Goal: Task Accomplishment & Management: Complete application form

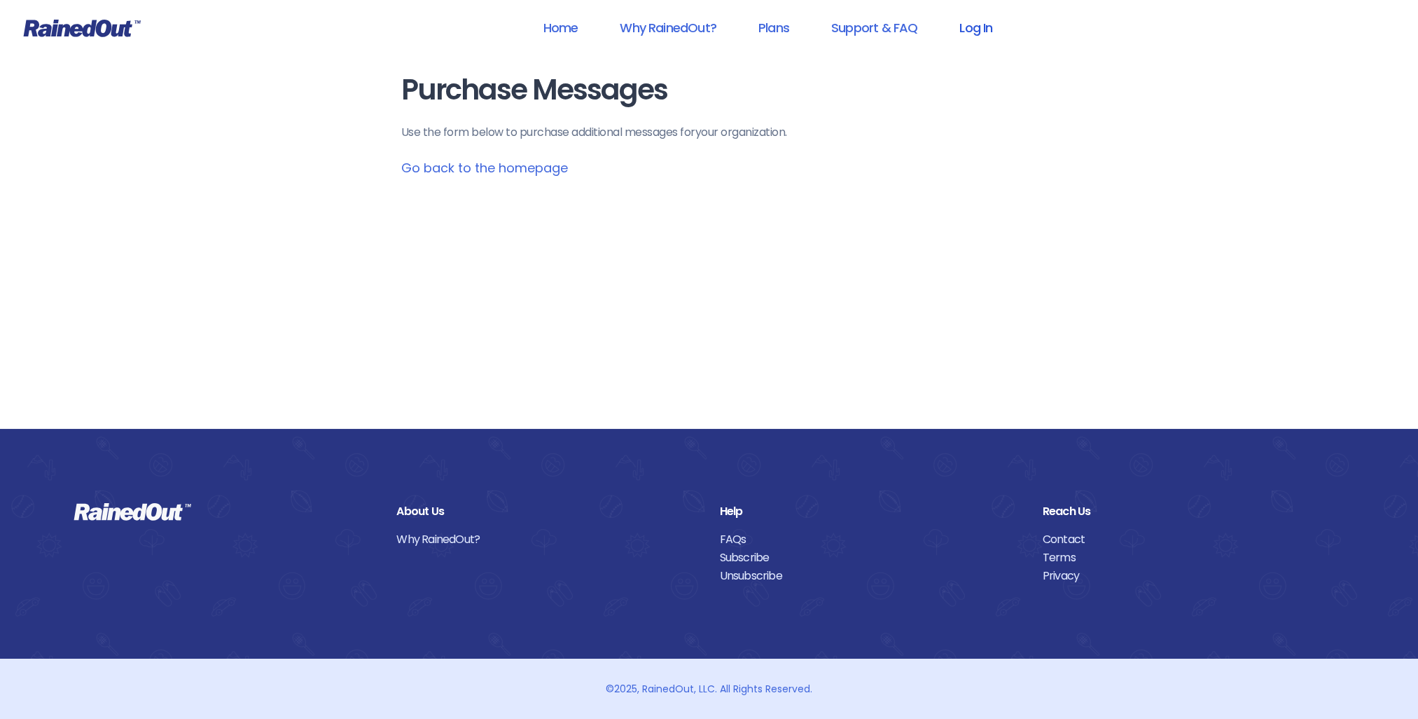
click at [971, 32] on link "Log In" at bounding box center [975, 28] width 69 height 32
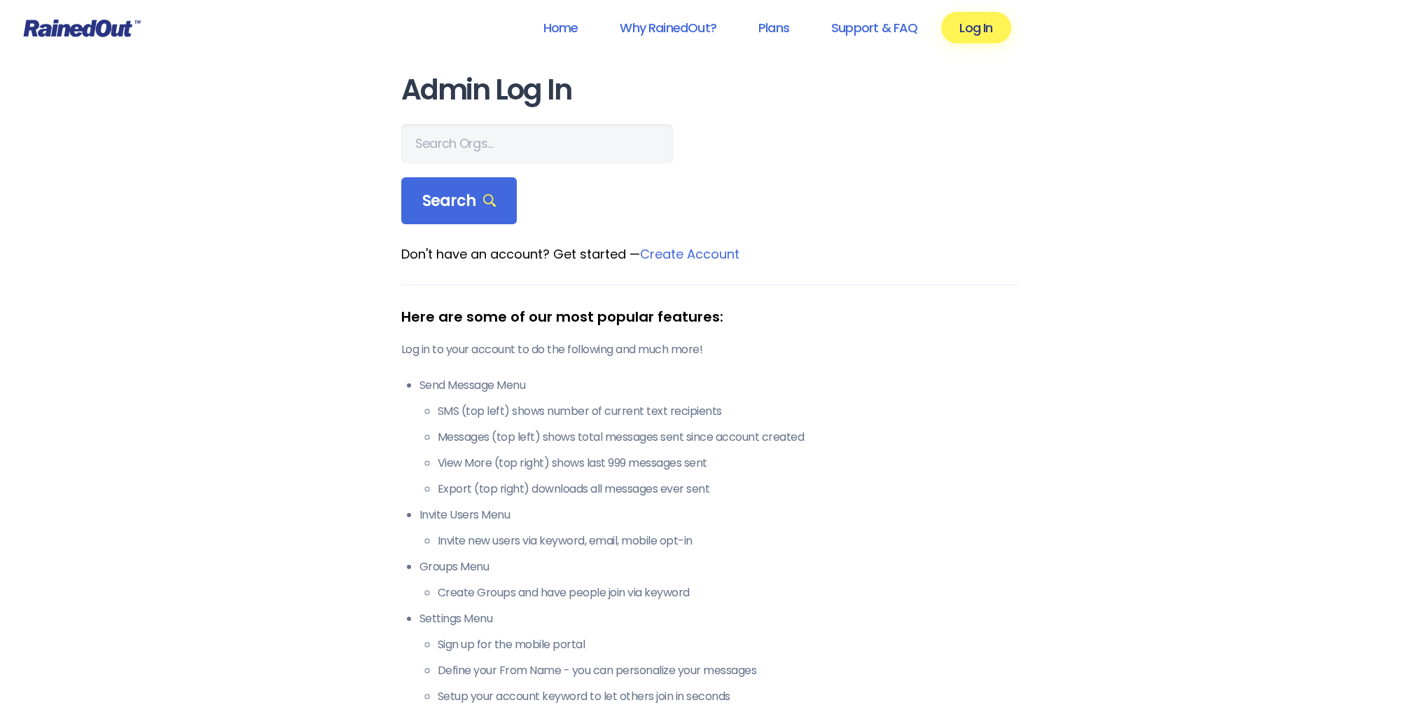
click at [454, 118] on main "Admin Log In Search Don't have an account? Get started — Create Account Here ar…" at bounding box center [709, 407] width 616 height 667
click at [454, 137] on input "text" at bounding box center [537, 143] width 272 height 39
type input "p"
type input "san marcos"
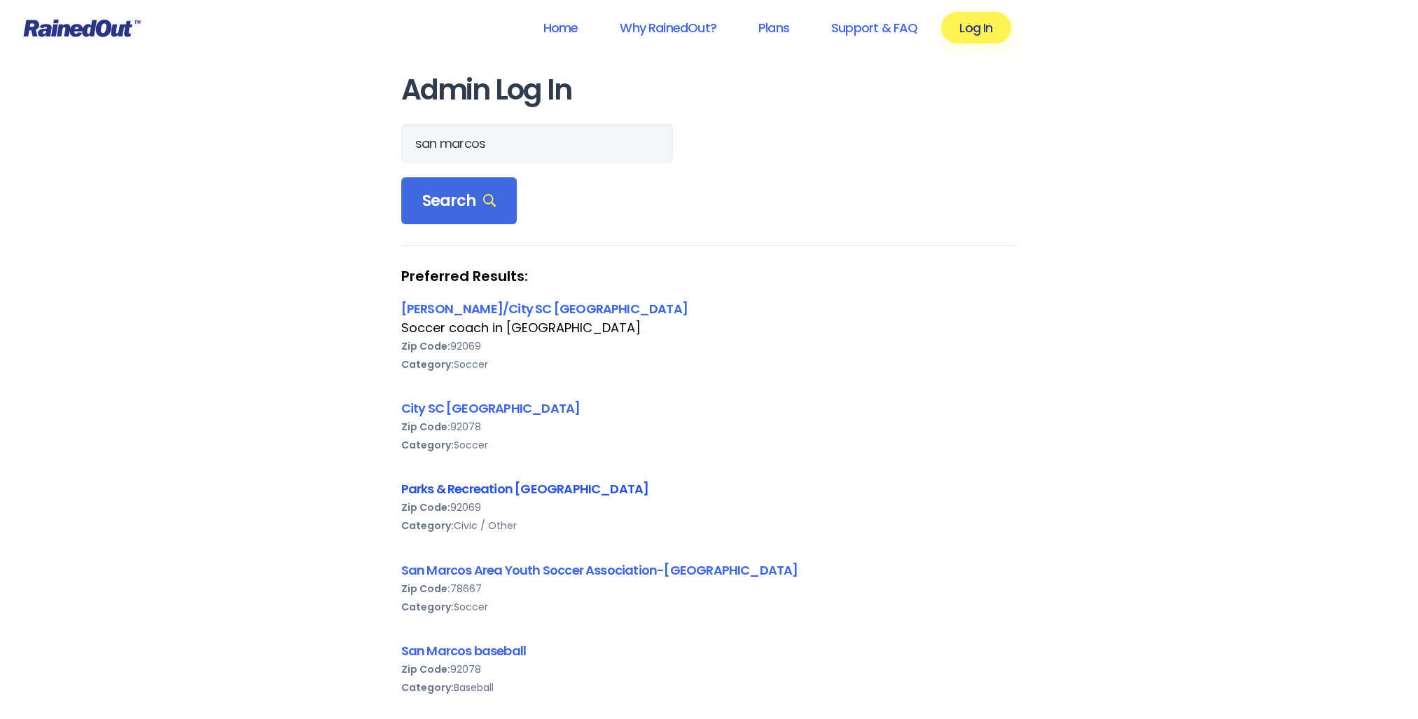
click at [499, 484] on link "Parks & Recreation [GEOGRAPHIC_DATA]" at bounding box center [525, 489] width 248 height 18
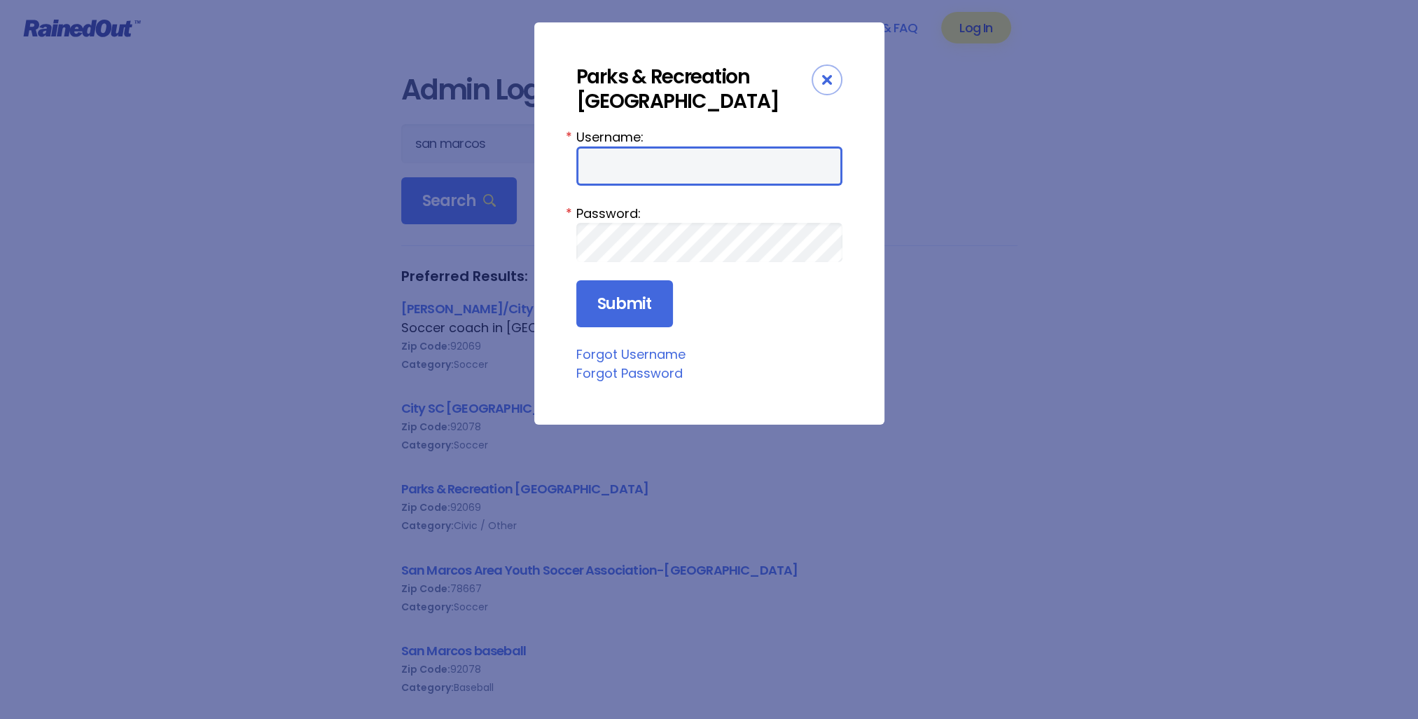
type input "parksrecsm"
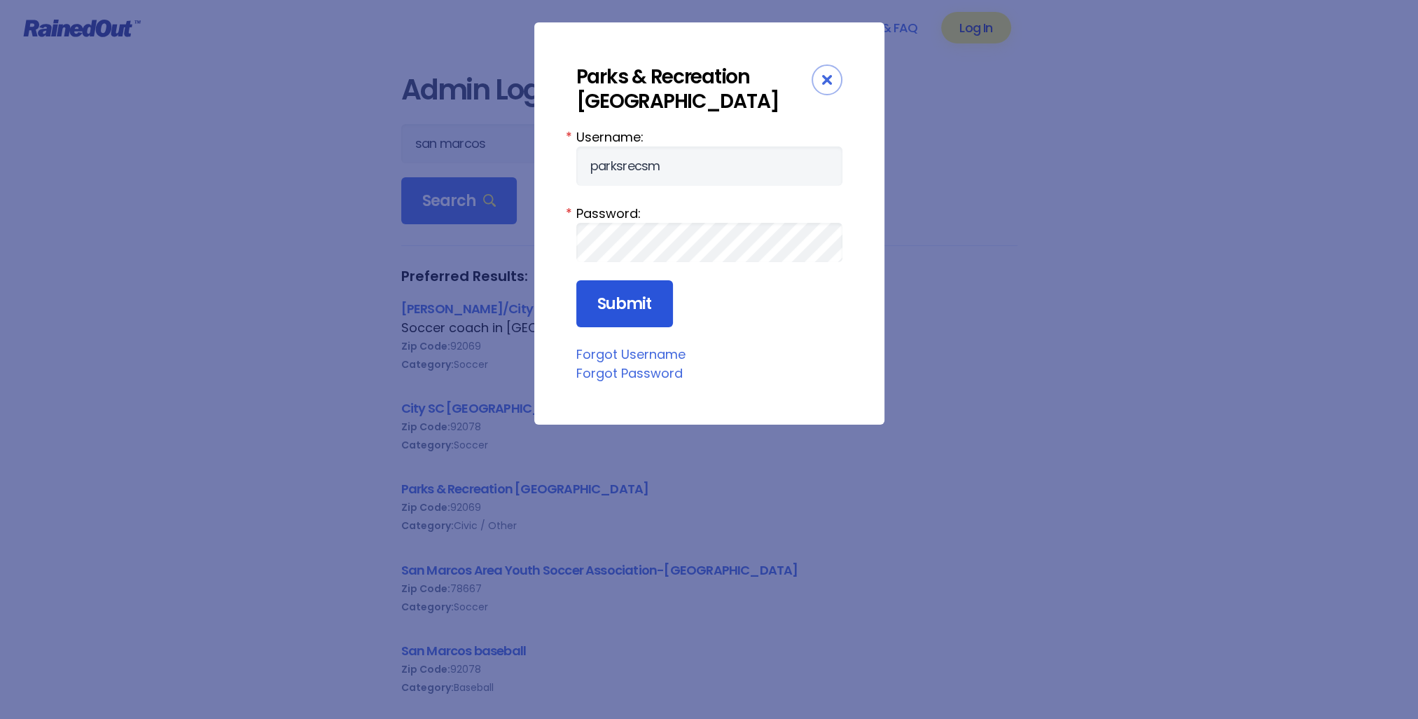
click at [637, 303] on input "Submit" at bounding box center [624, 304] width 97 height 48
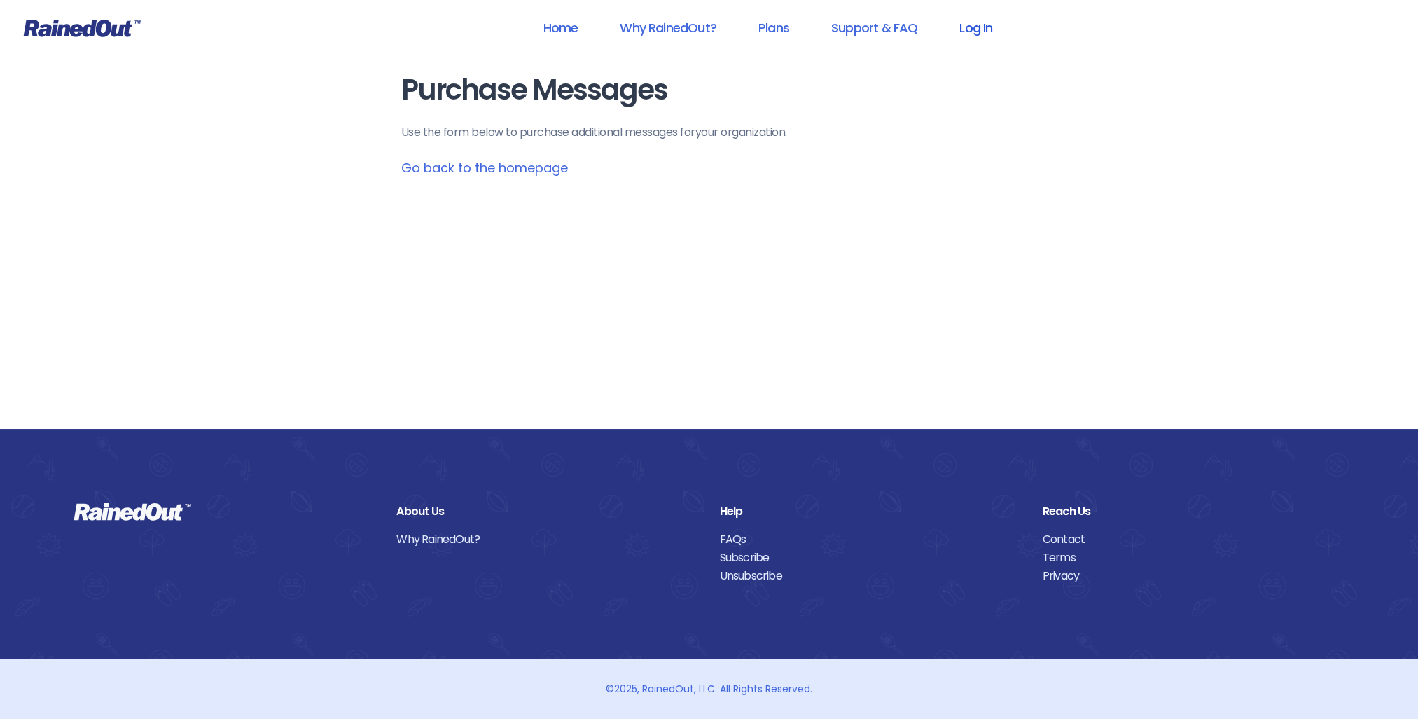
click at [969, 33] on link "Log In" at bounding box center [975, 28] width 69 height 32
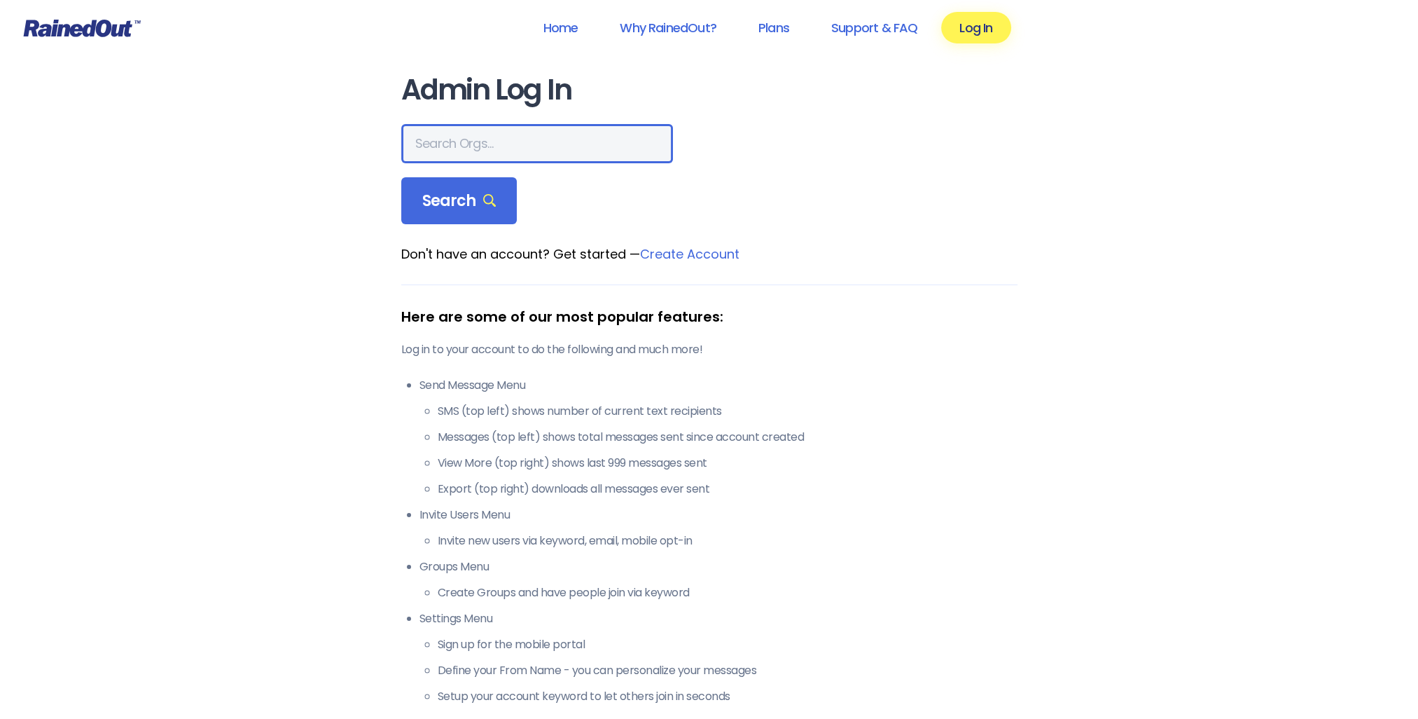
click at [467, 141] on input "text" at bounding box center [537, 143] width 272 height 39
type input "san marcos"
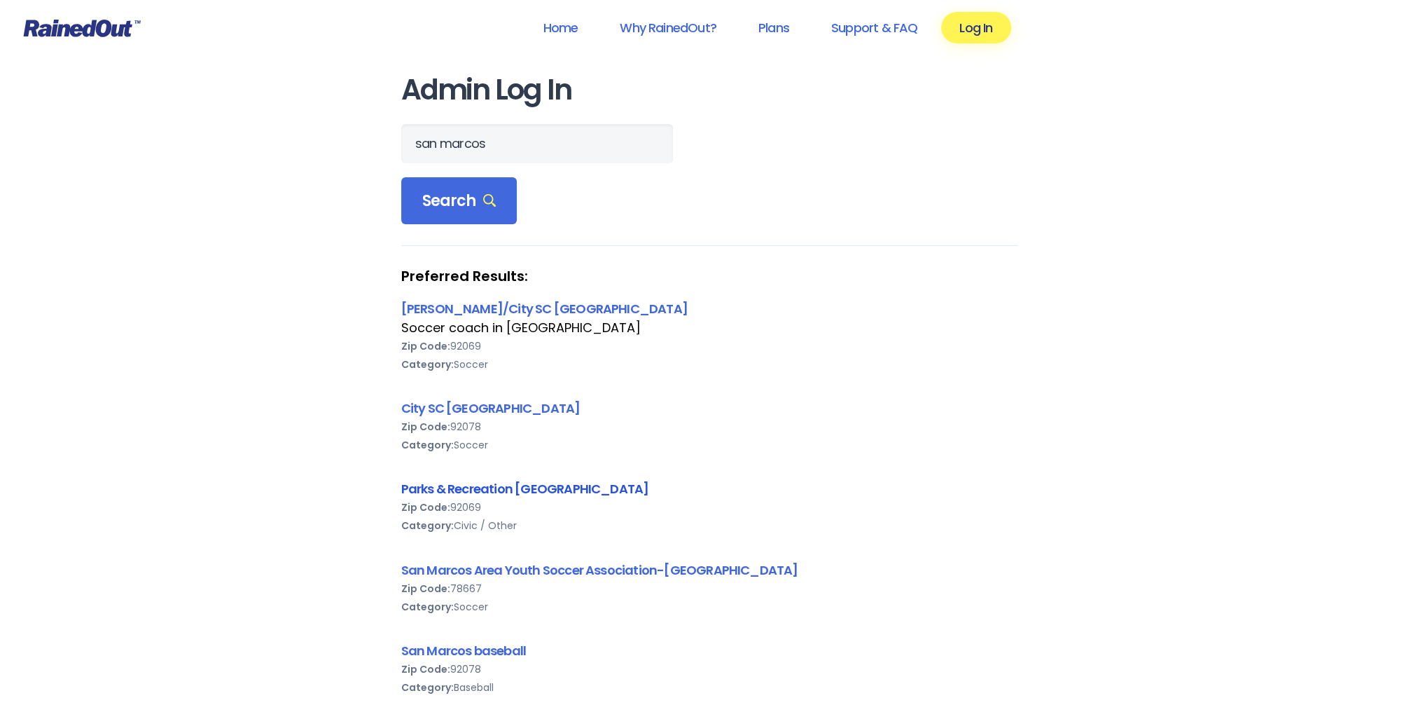
click at [488, 492] on link "Parks & Recreation [GEOGRAPHIC_DATA]" at bounding box center [525, 489] width 248 height 18
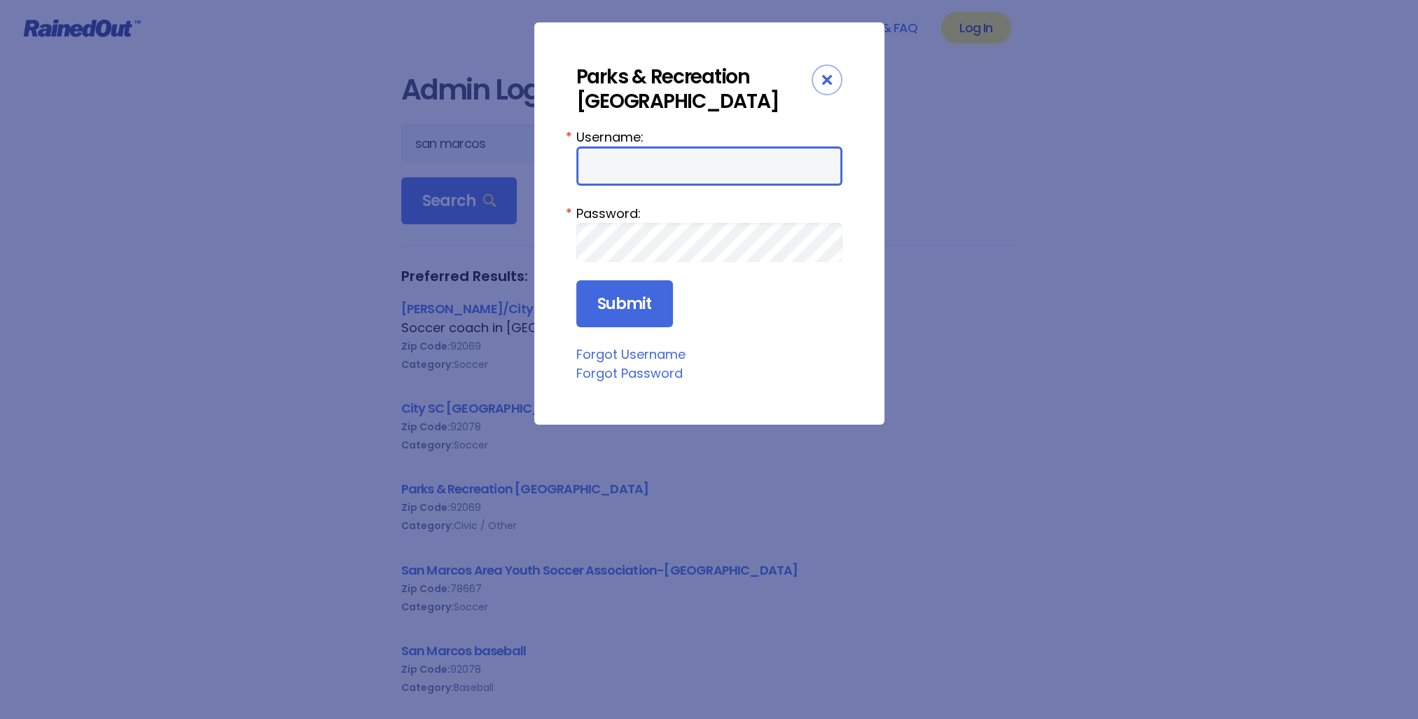
type input "parksrecsm"
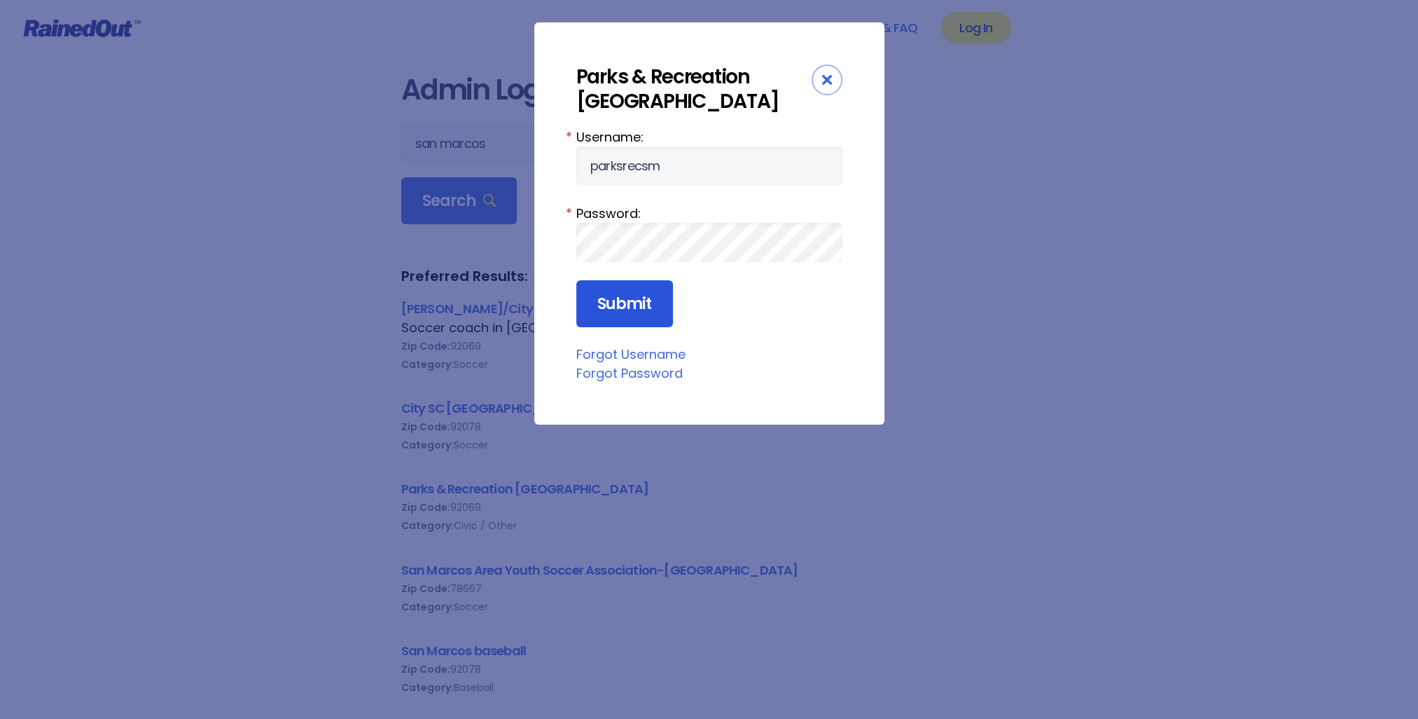
click at [632, 308] on input "Submit" at bounding box center [624, 304] width 97 height 48
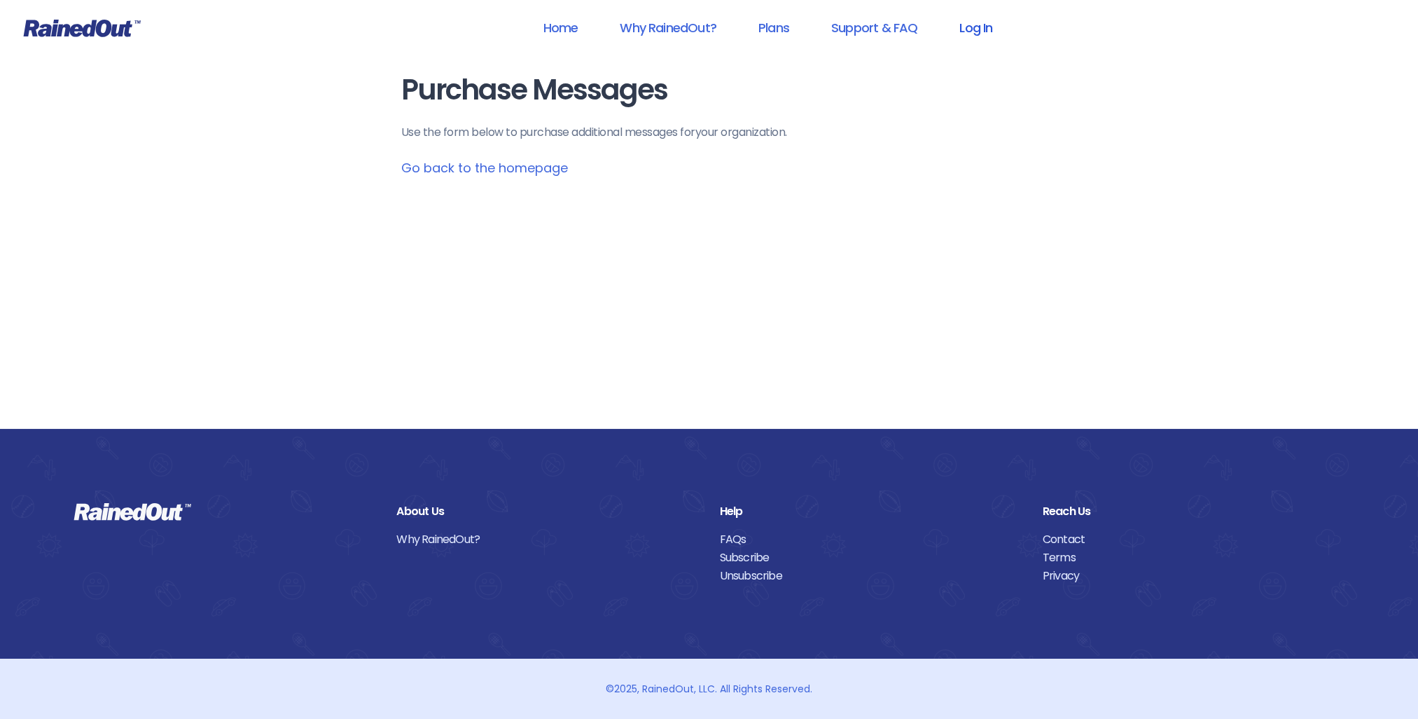
click at [971, 34] on link "Log In" at bounding box center [975, 28] width 69 height 32
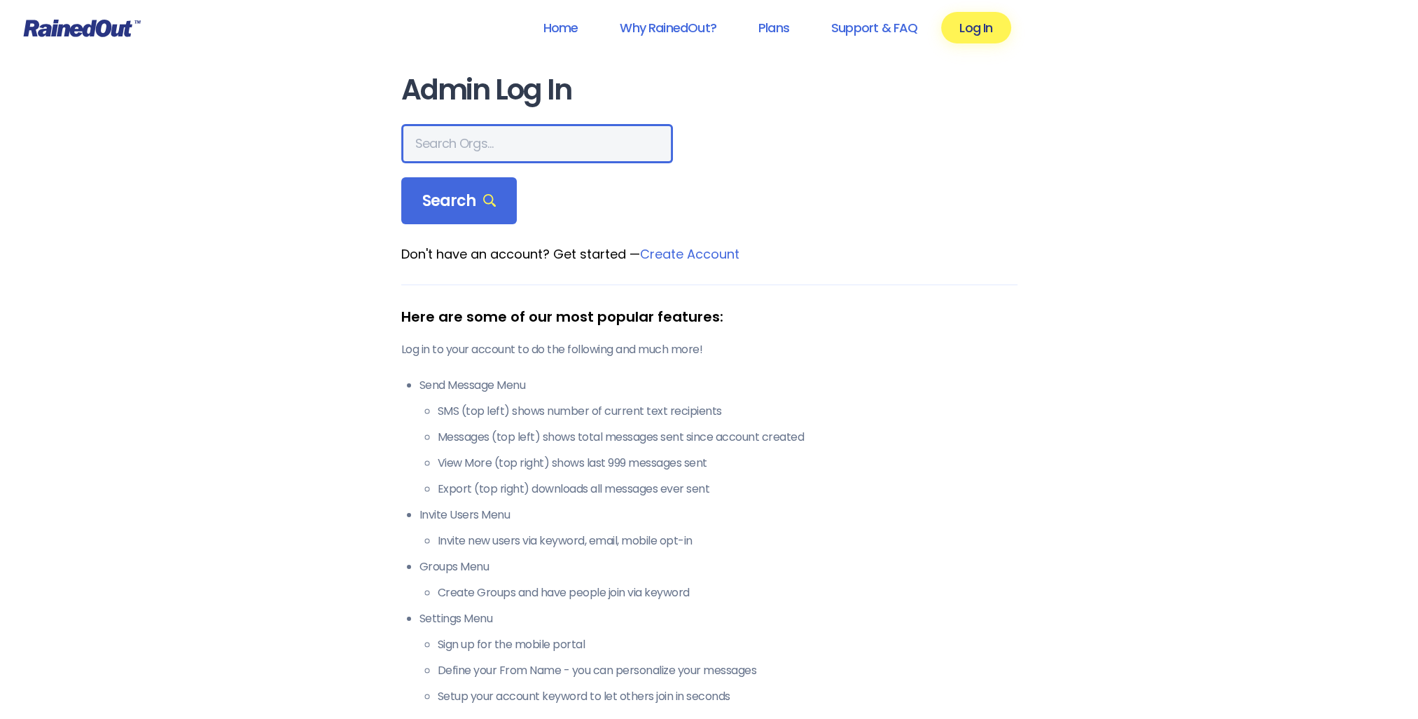
click at [452, 134] on input "text" at bounding box center [537, 143] width 272 height 39
type input "san marcos"
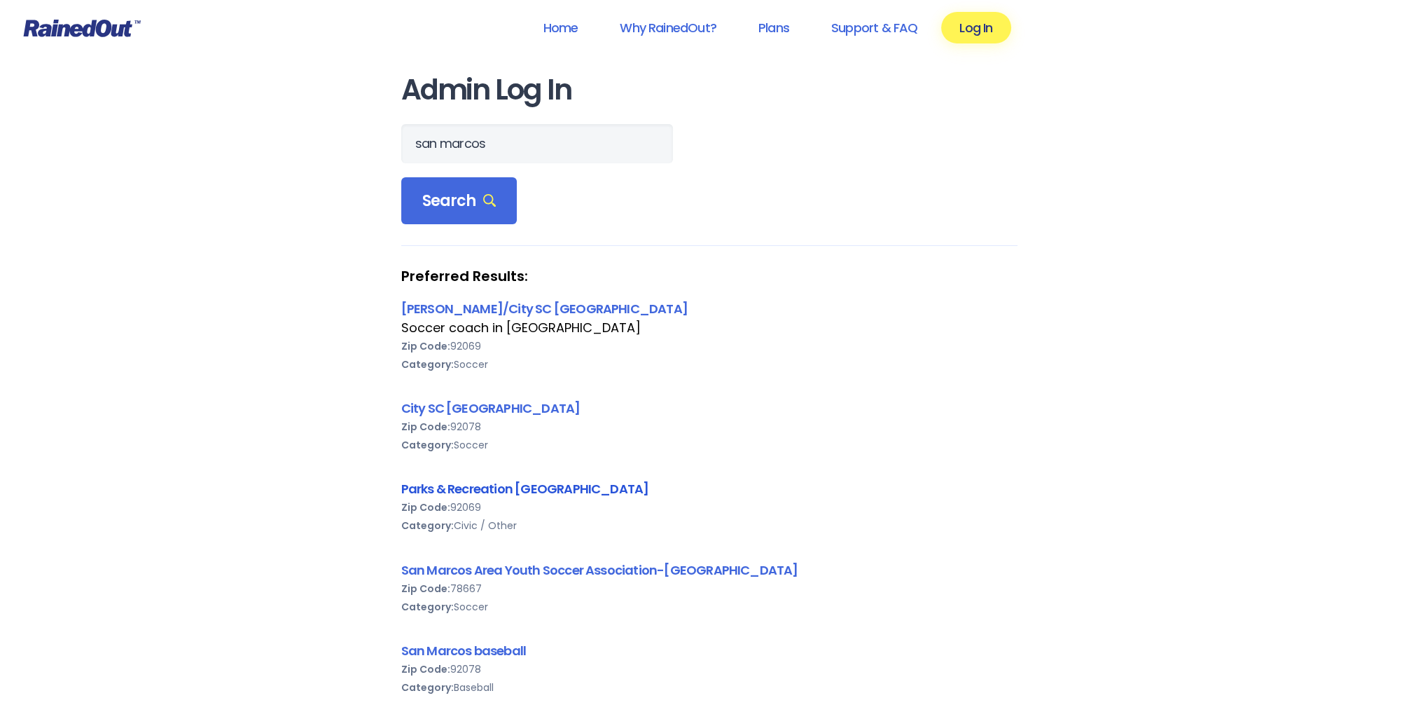
click at [443, 483] on link "Parks & Recreation [GEOGRAPHIC_DATA]" at bounding box center [525, 489] width 248 height 18
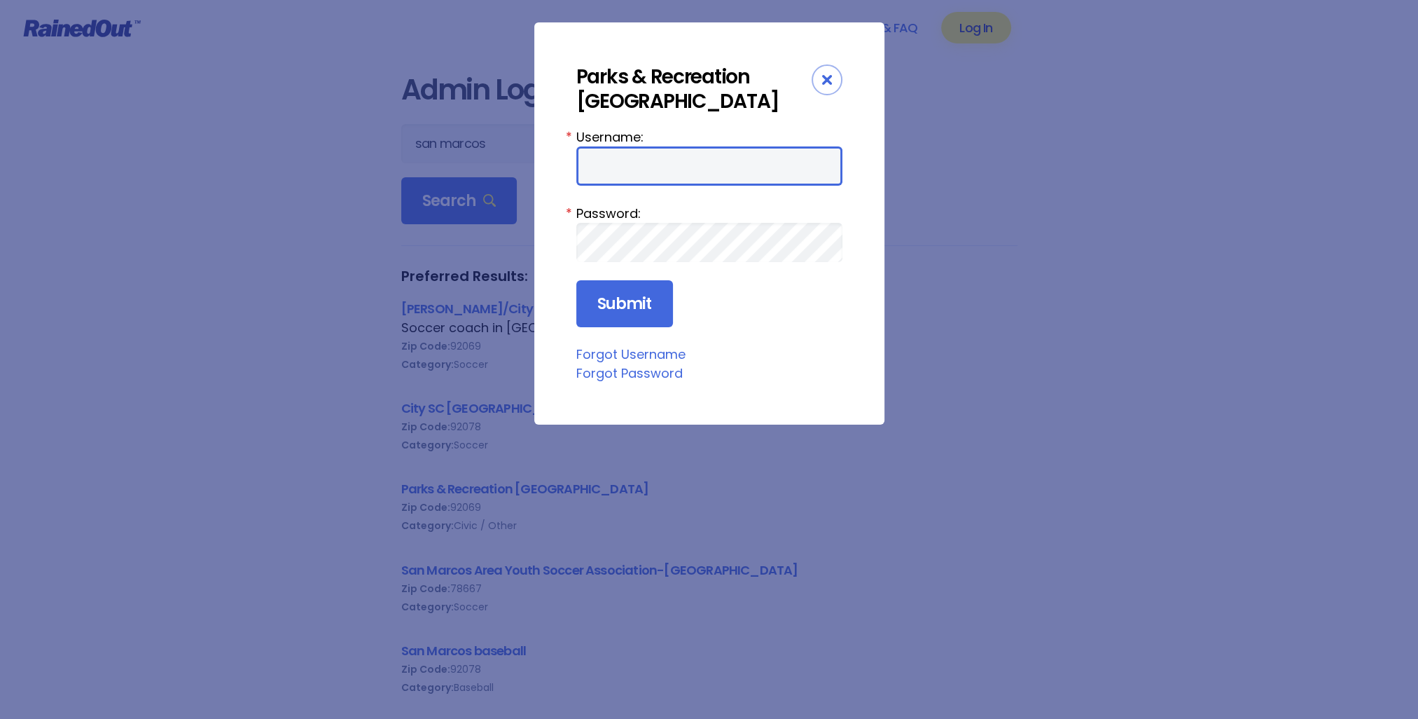
type input "parksrecsm"
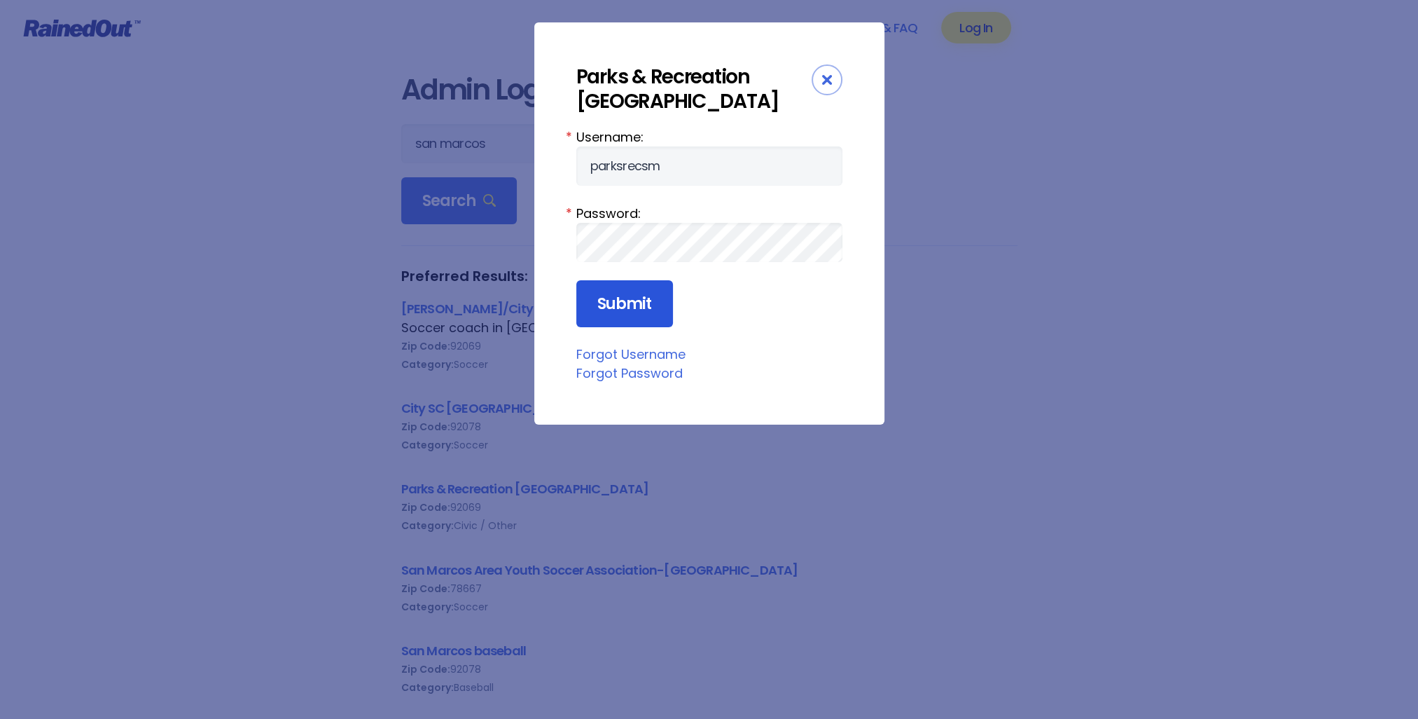
click at [633, 310] on input "Submit" at bounding box center [624, 304] width 97 height 48
